Goal: Transaction & Acquisition: Purchase product/service

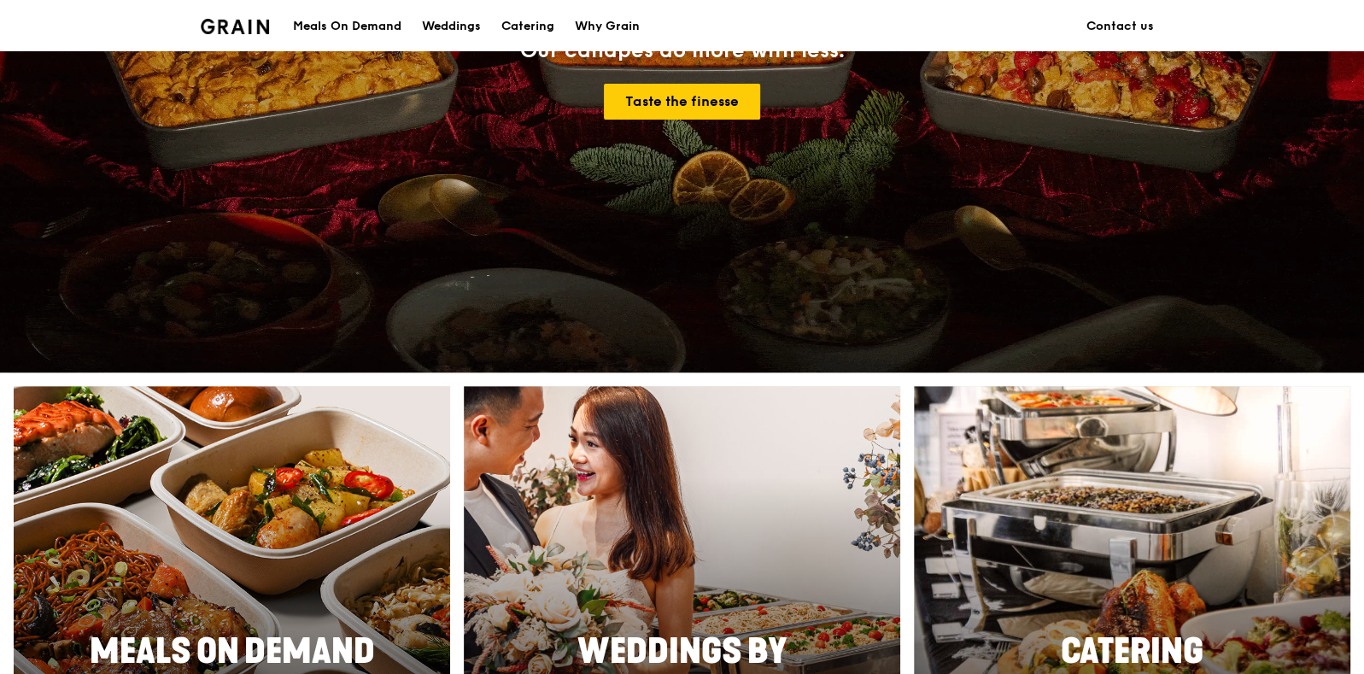
scroll to position [213, 0]
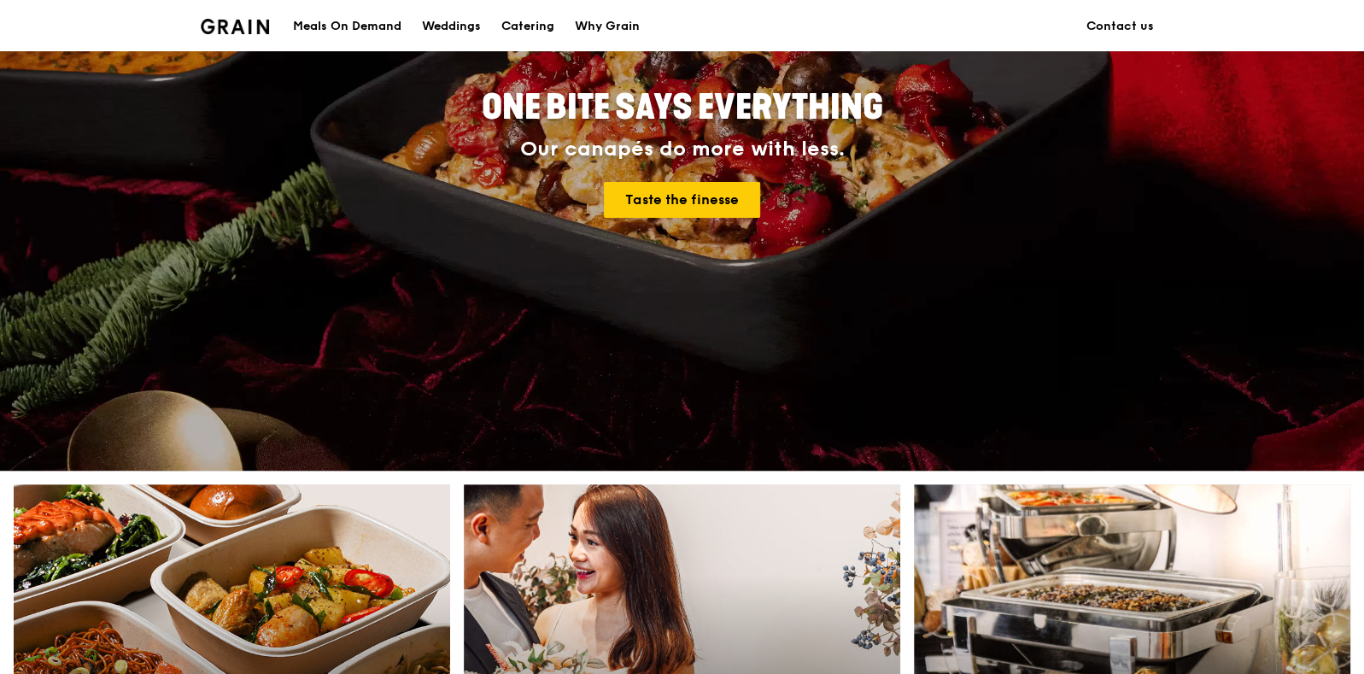
click at [380, 25] on div "Meals On Demand" at bounding box center [347, 26] width 108 height 51
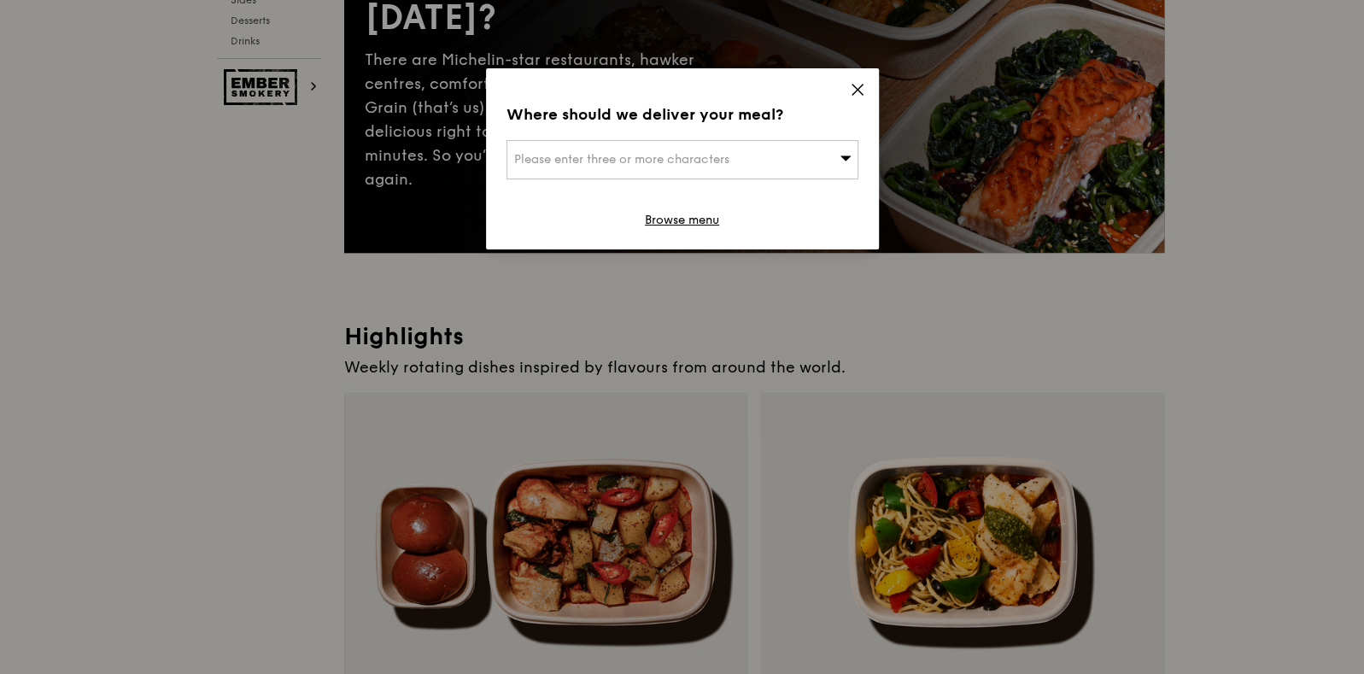
scroll to position [426, 0]
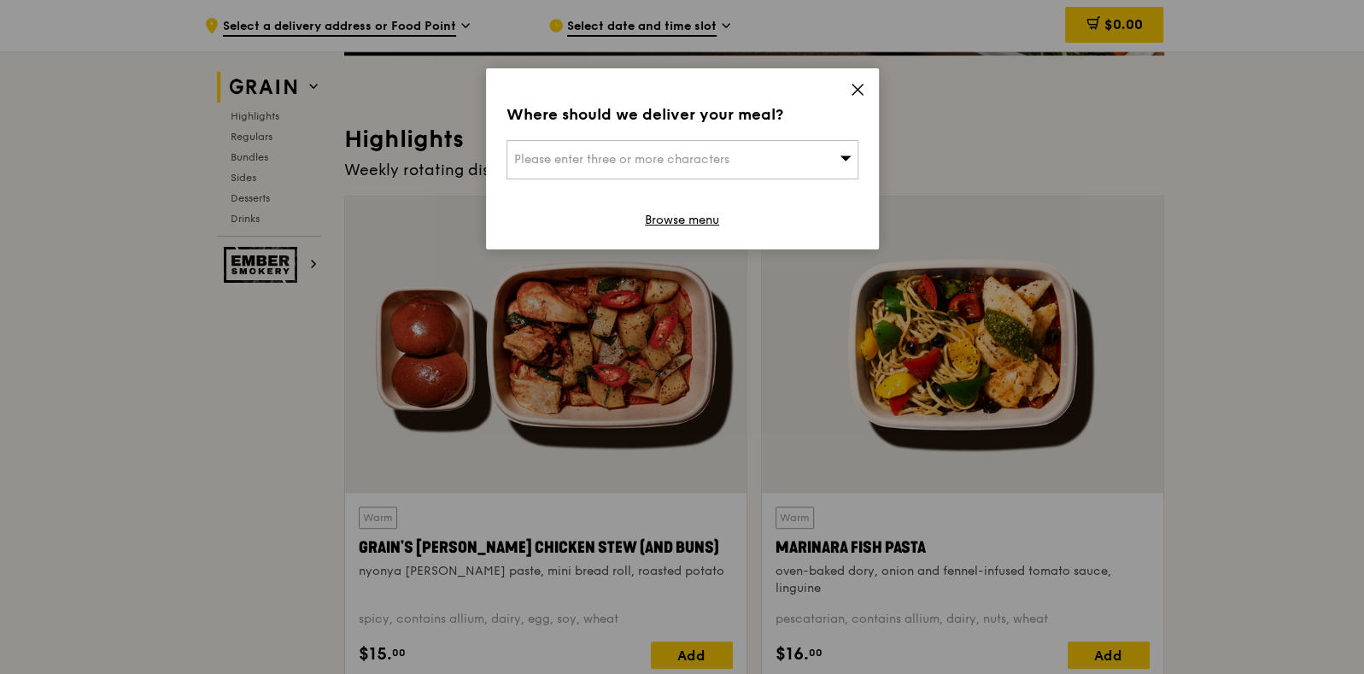
click at [779, 162] on div "Please enter three or more characters" at bounding box center [683, 159] width 352 height 39
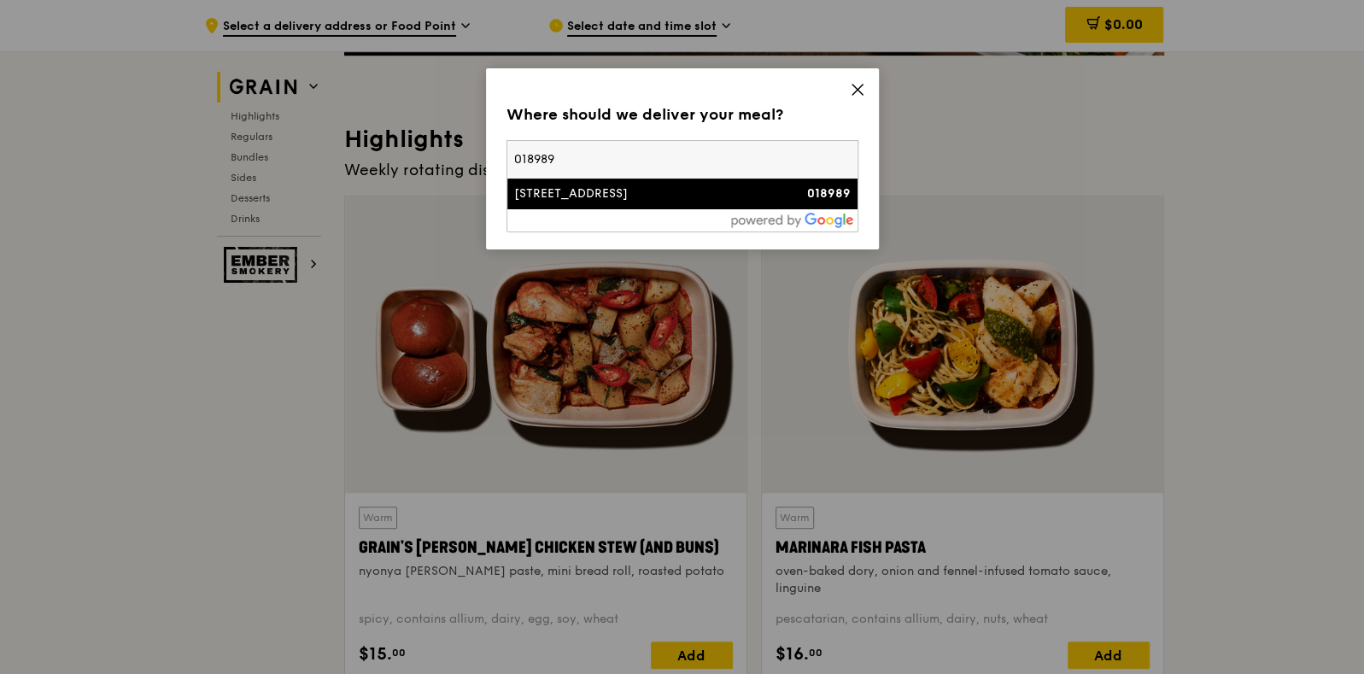
type input "018989"
click at [729, 197] on div "[STREET_ADDRESS]" at bounding box center [640, 193] width 253 height 17
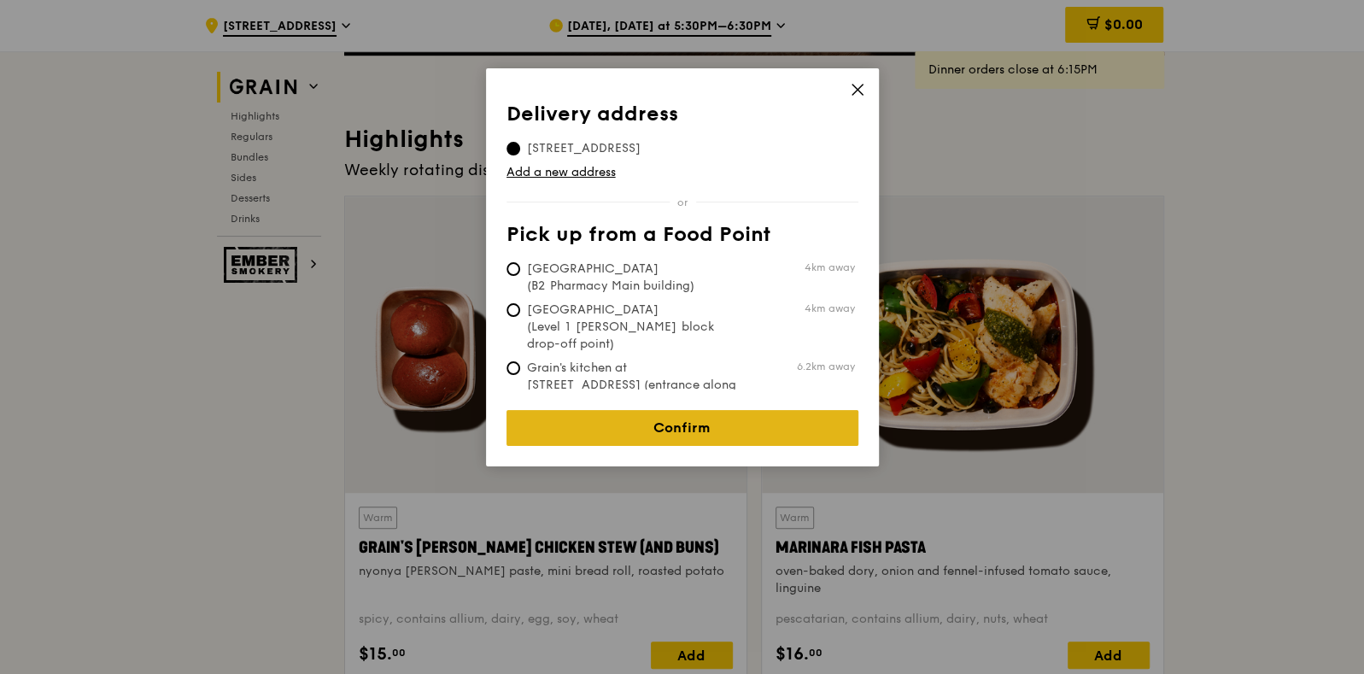
click at [662, 410] on link "Confirm" at bounding box center [683, 428] width 352 height 36
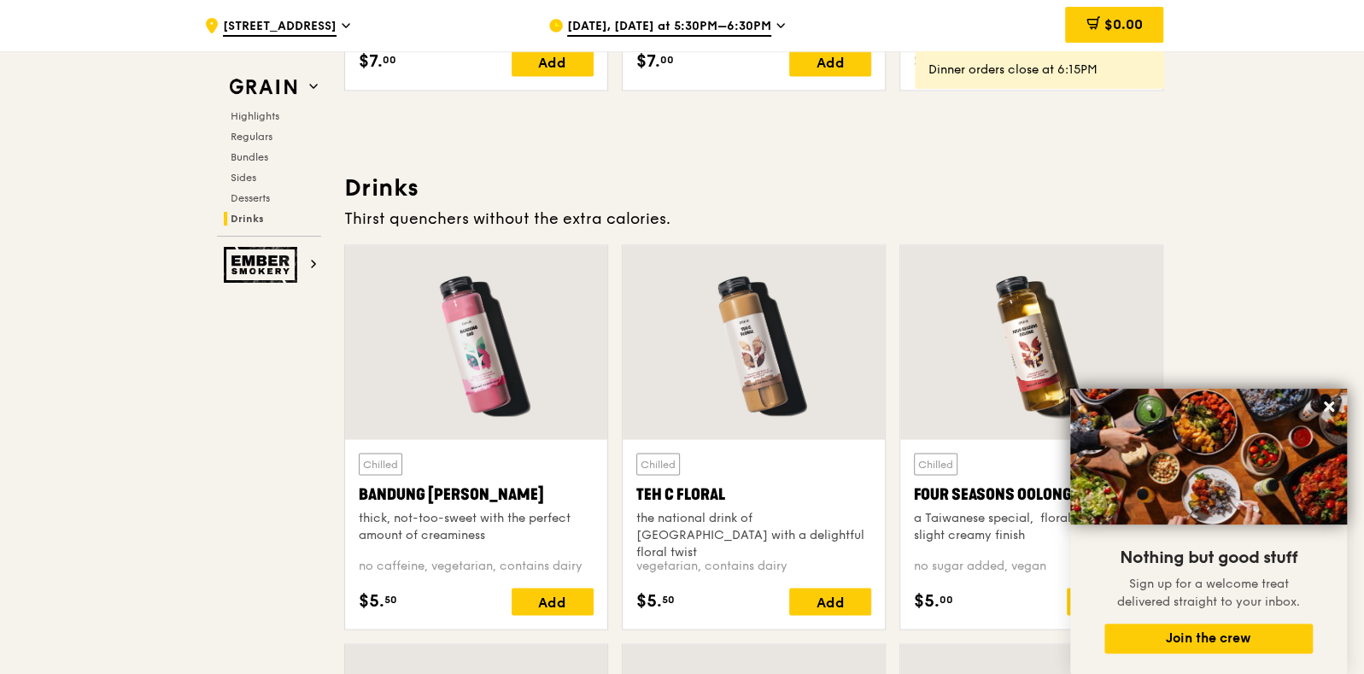
scroll to position [5766, 0]
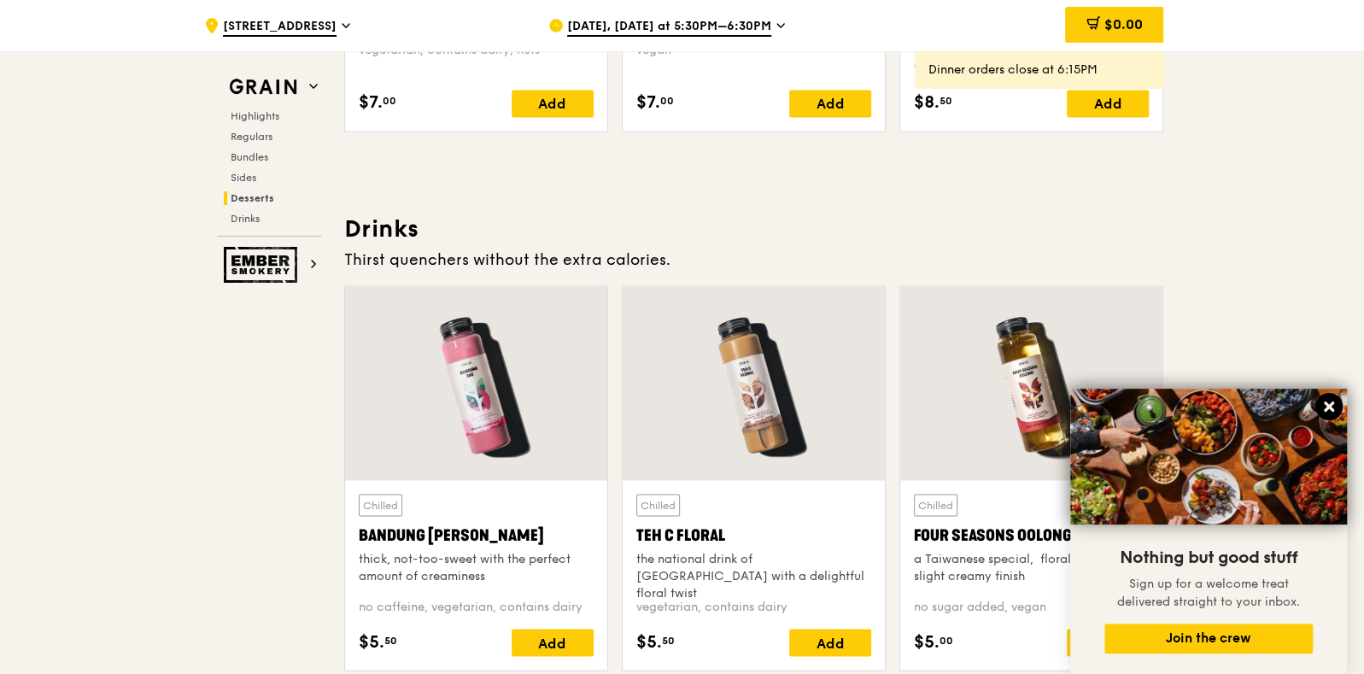
click at [1328, 405] on icon at bounding box center [1329, 407] width 10 height 10
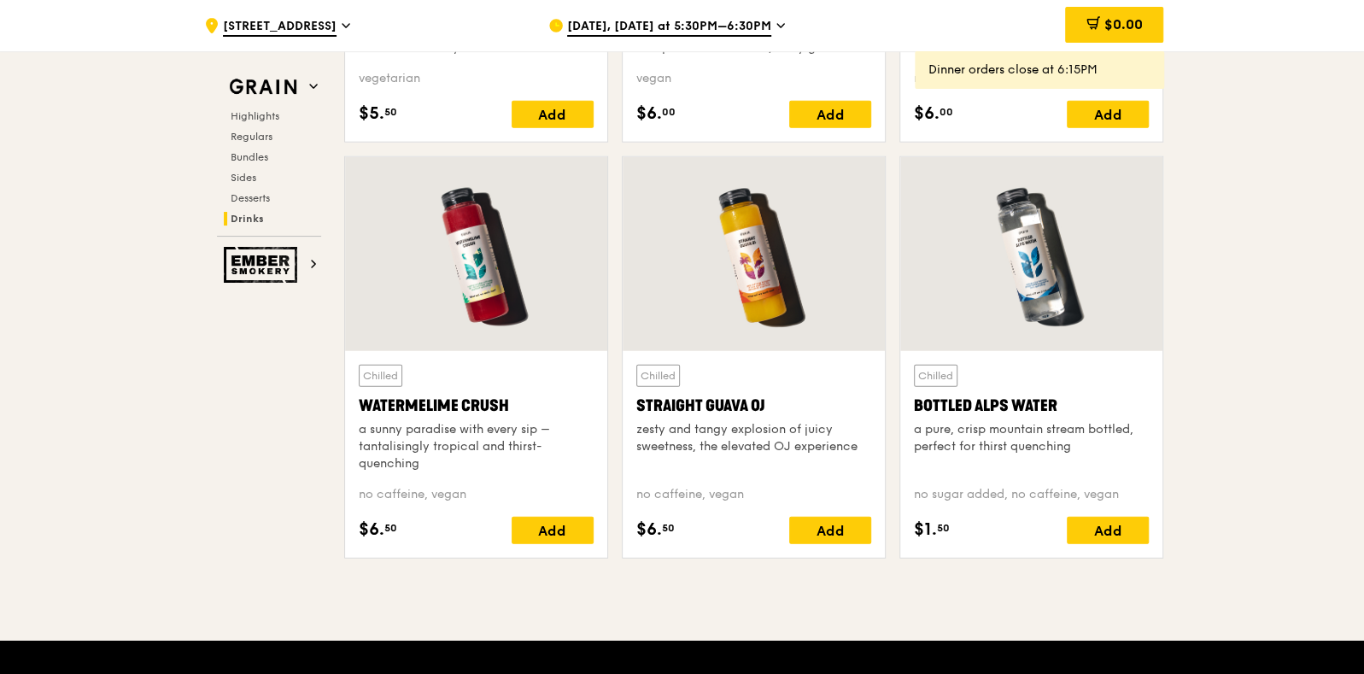
scroll to position [6727, 0]
